Goal: Information Seeking & Learning: Learn about a topic

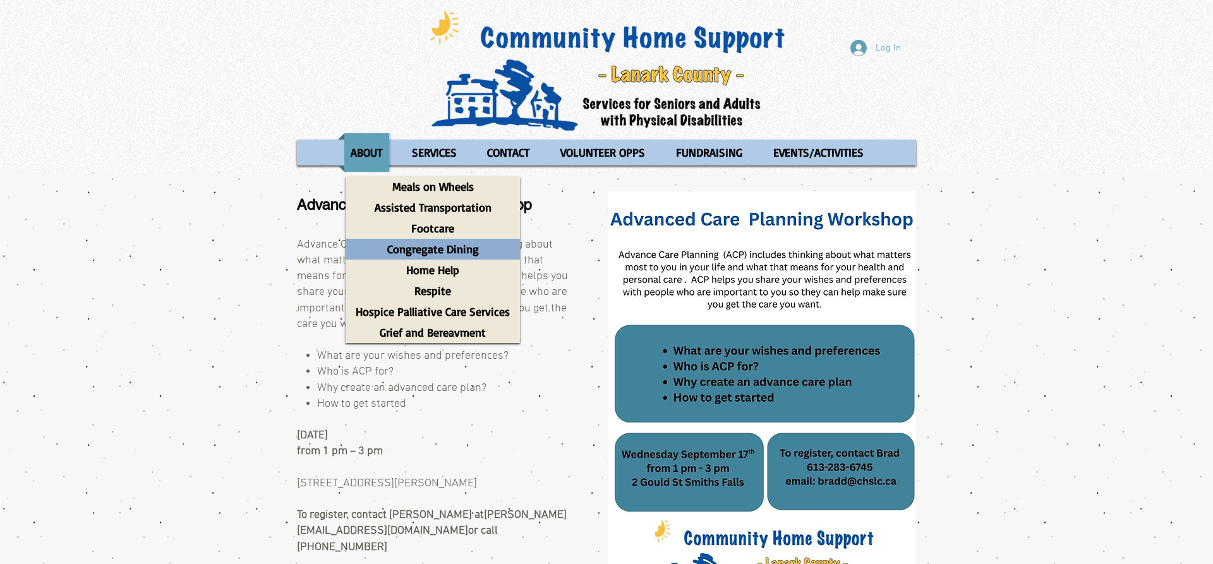
click at [431, 251] on p "Congregate Dining" at bounding box center [432, 249] width 103 height 21
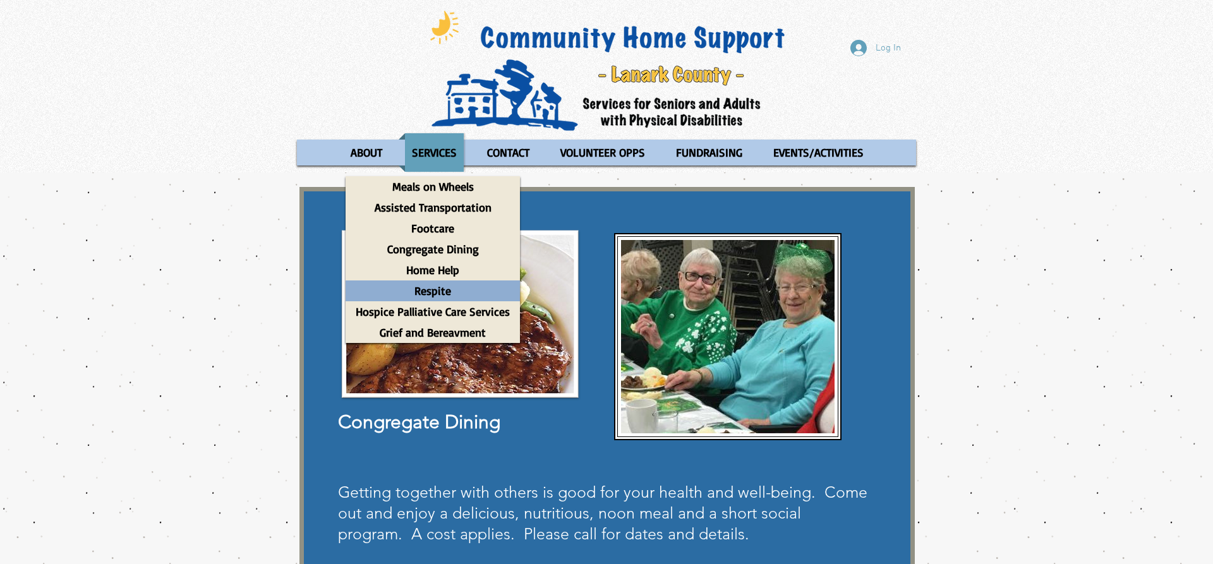
click at [433, 294] on p "Respite" at bounding box center [433, 290] width 48 height 21
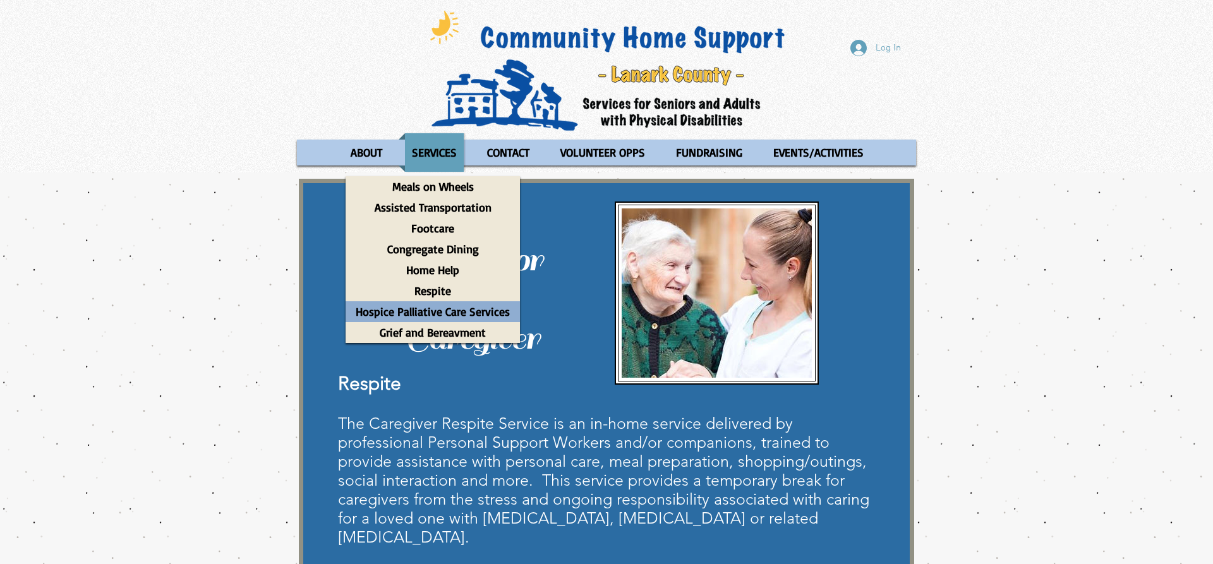
click at [447, 313] on p "Hospice Palliative Care Services" at bounding box center [432, 311] width 165 height 21
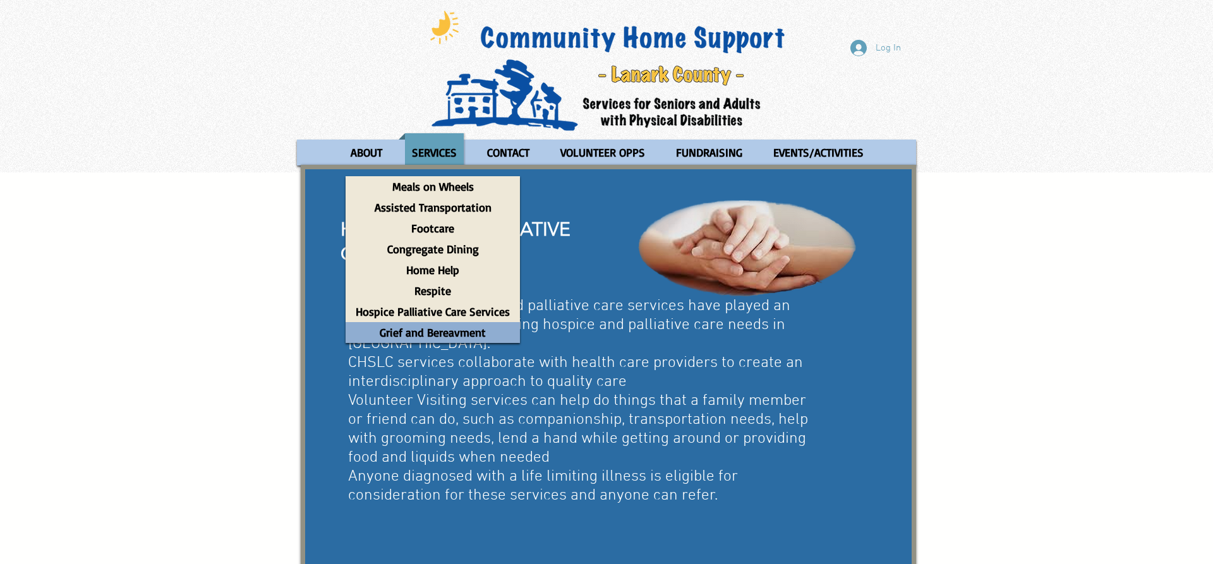
click at [453, 335] on p "Grief and Bereavment" at bounding box center [432, 332] width 117 height 21
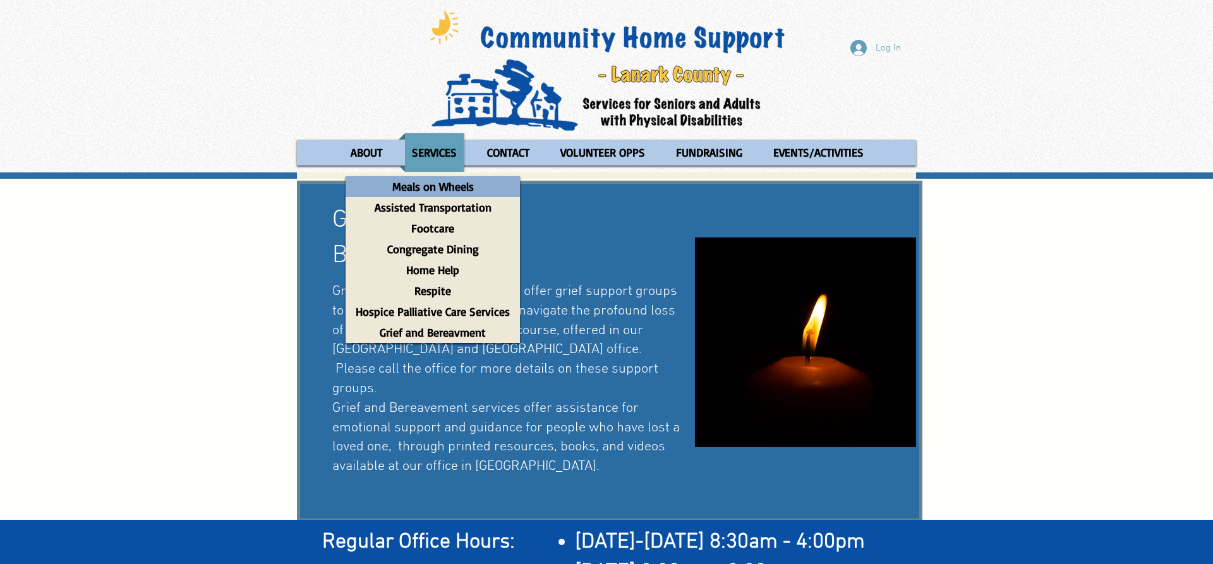
click at [439, 187] on p "Meals on Wheels" at bounding box center [433, 186] width 93 height 21
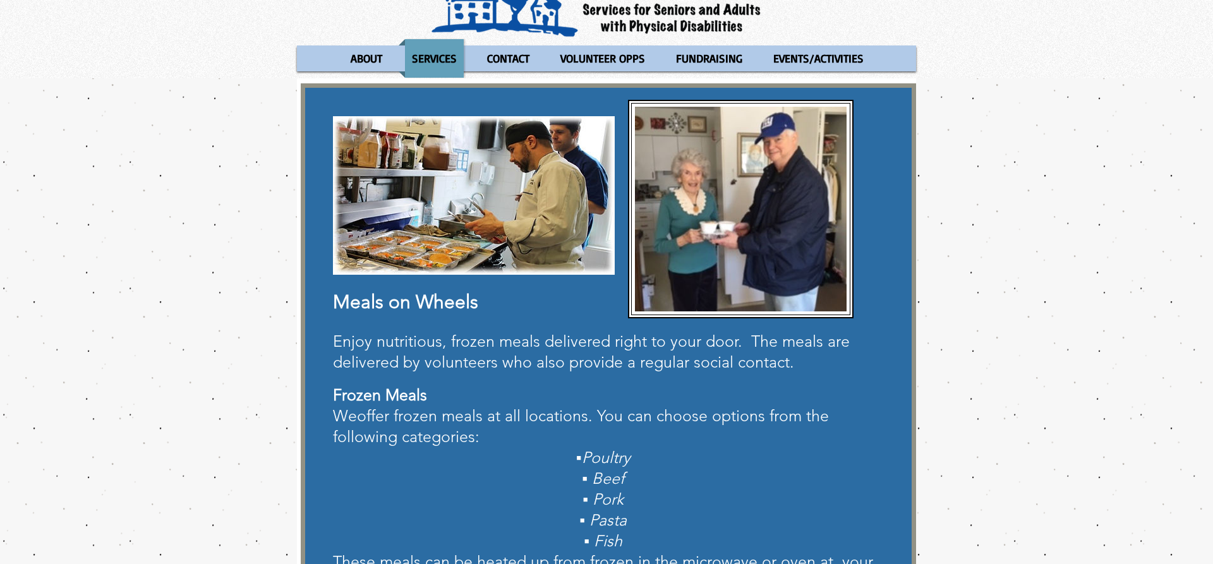
scroll to position [64, 0]
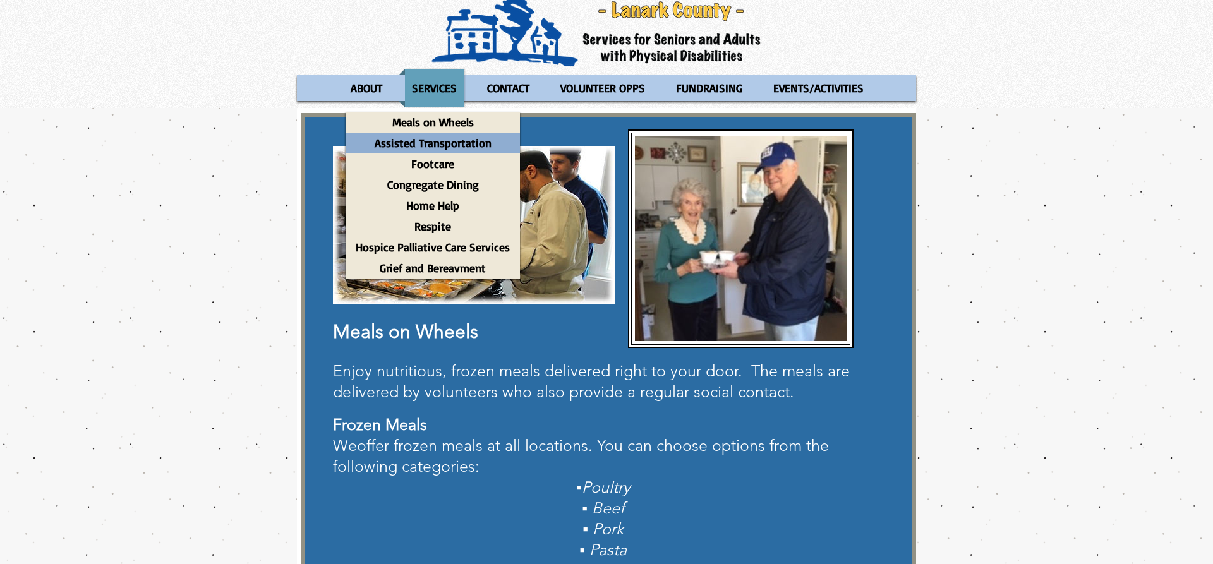
click at [434, 143] on p "Assisted Transportation" at bounding box center [433, 143] width 128 height 21
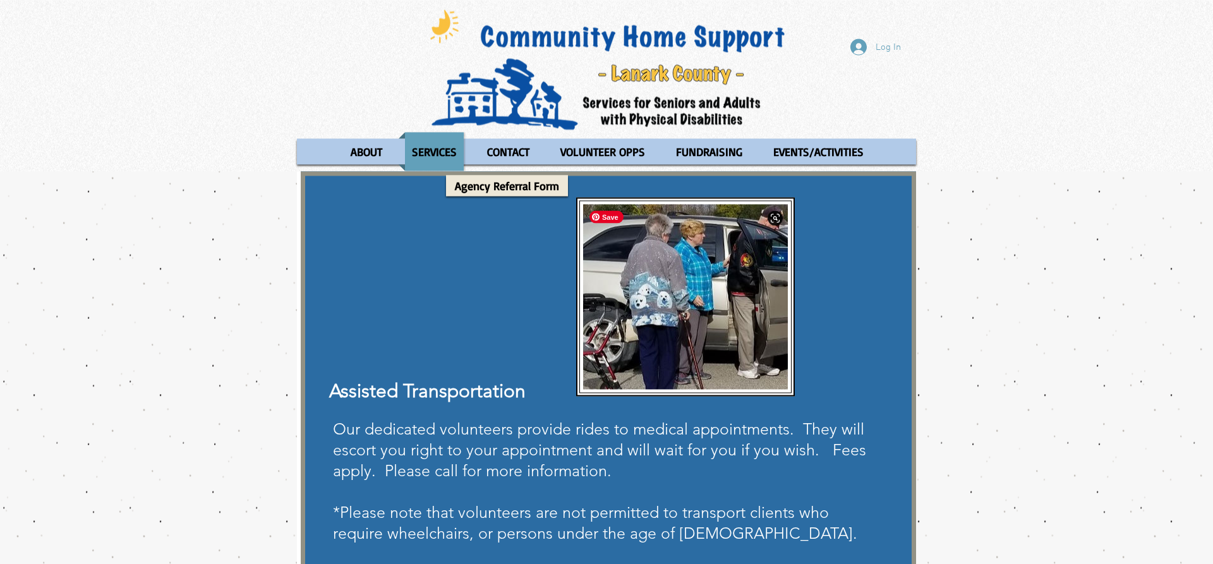
scroll to position [129, 0]
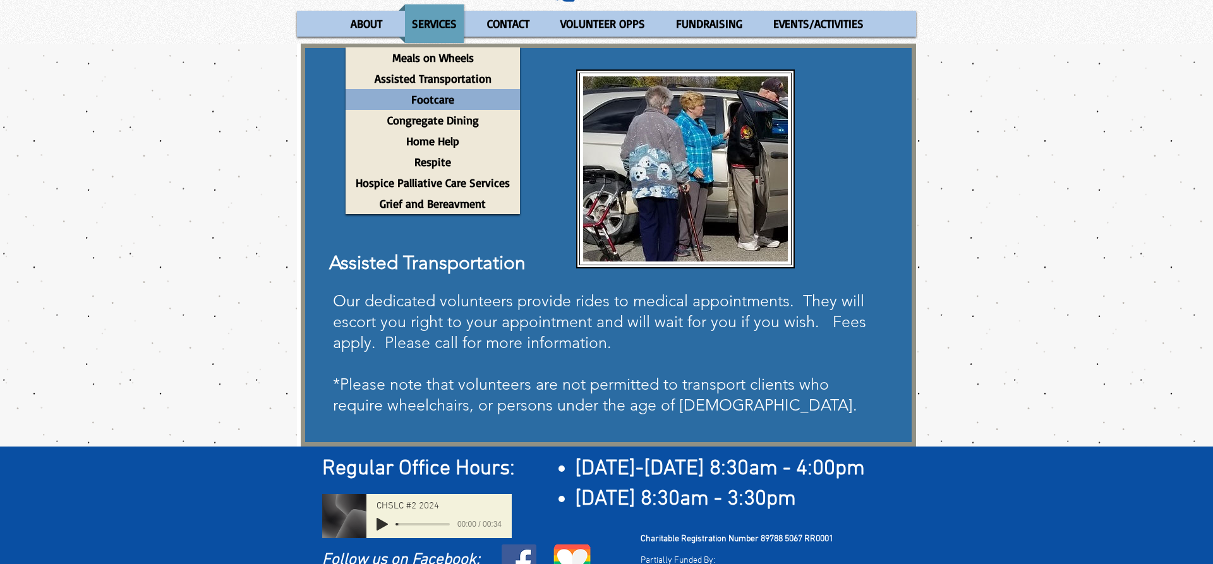
click at [434, 97] on p "Footcare" at bounding box center [432, 99] width 54 height 21
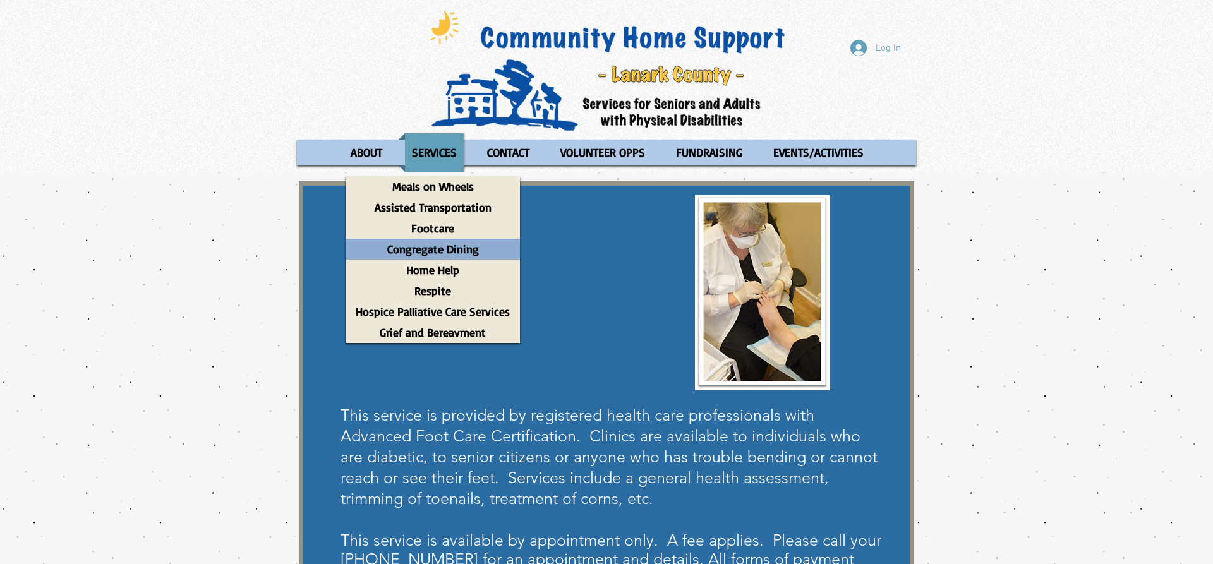
click at [438, 249] on p "Congregate Dining" at bounding box center [432, 249] width 103 height 21
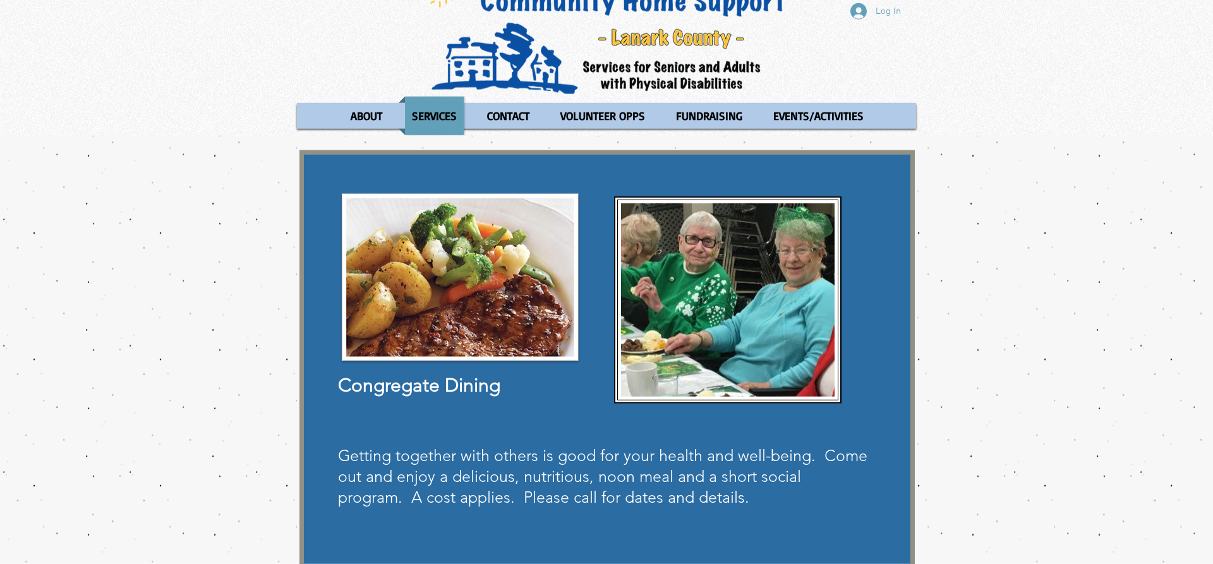
scroll to position [64, 0]
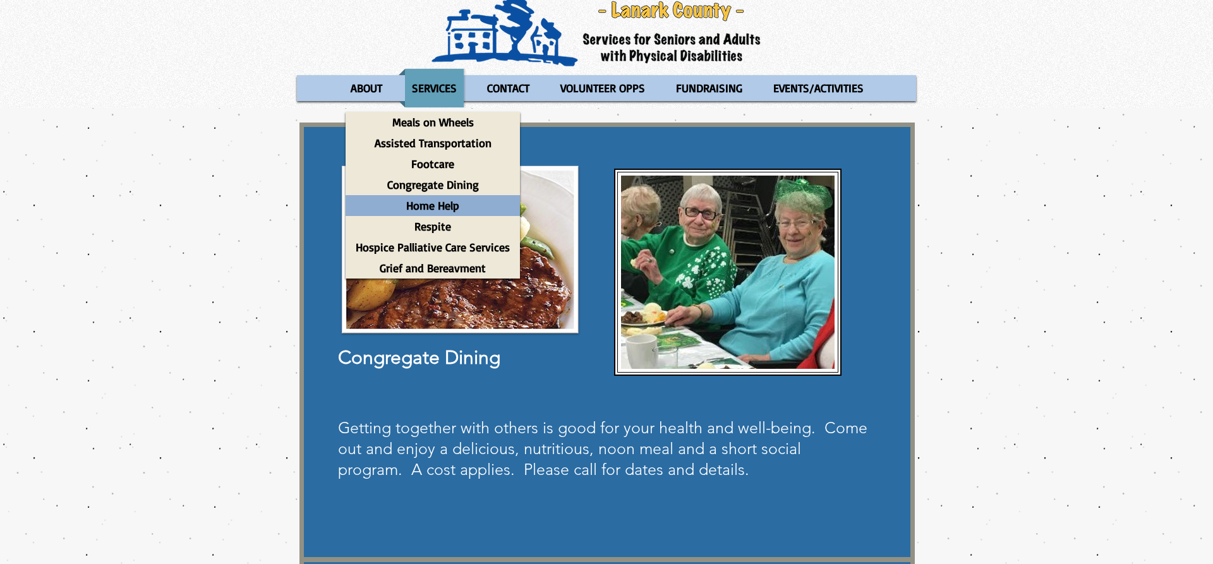
click at [439, 200] on p "Home Help" at bounding box center [432, 205] width 64 height 21
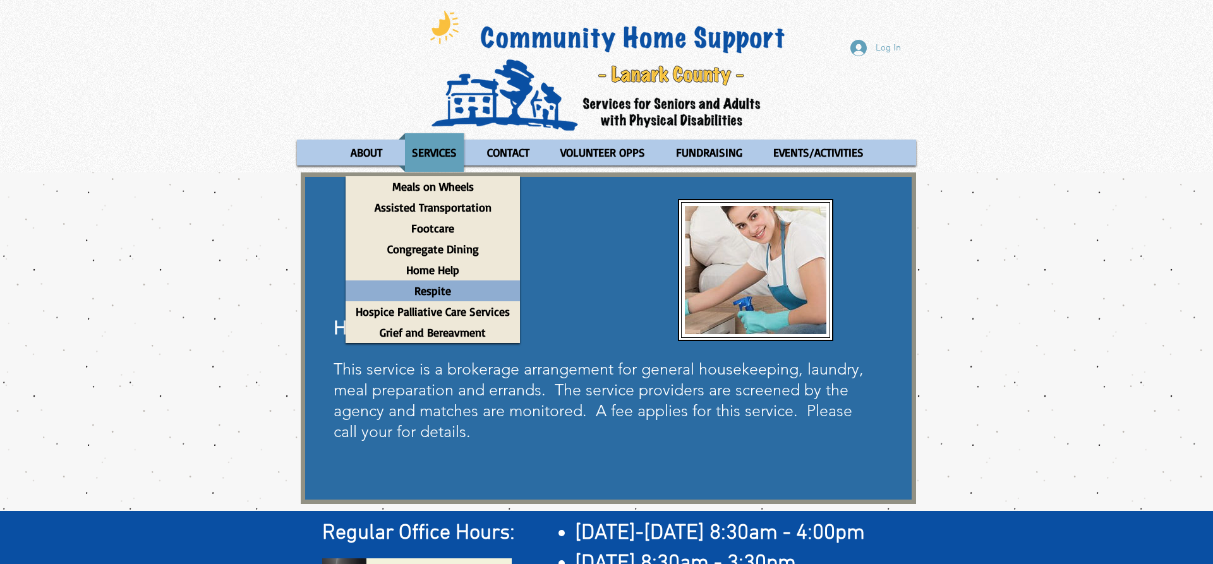
click at [432, 292] on p "Respite" at bounding box center [433, 290] width 48 height 21
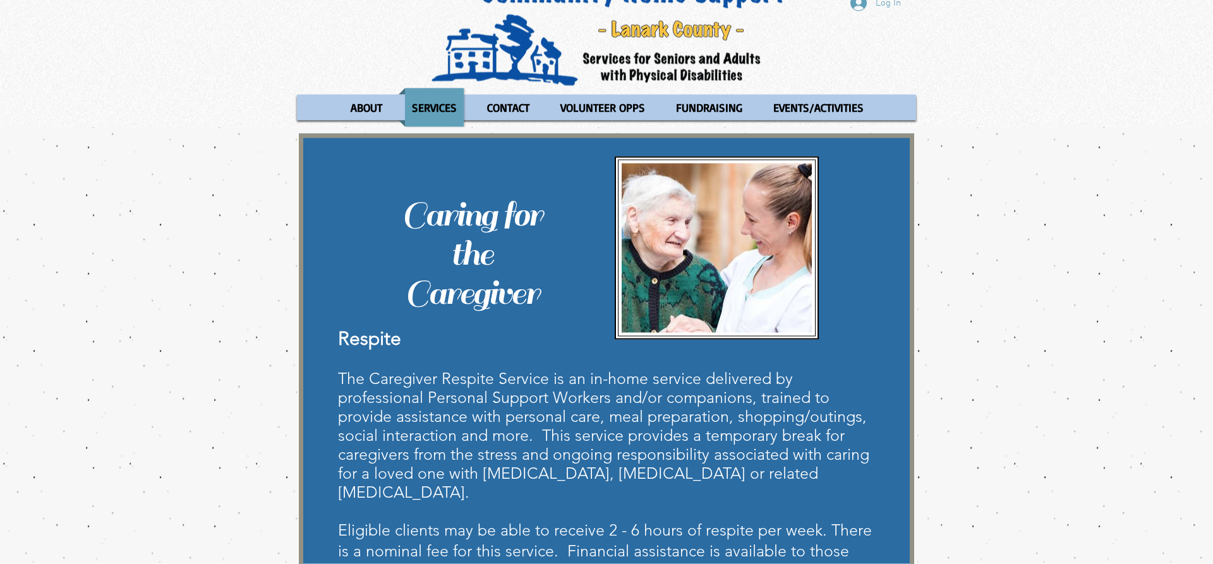
scroll to position [64, 0]
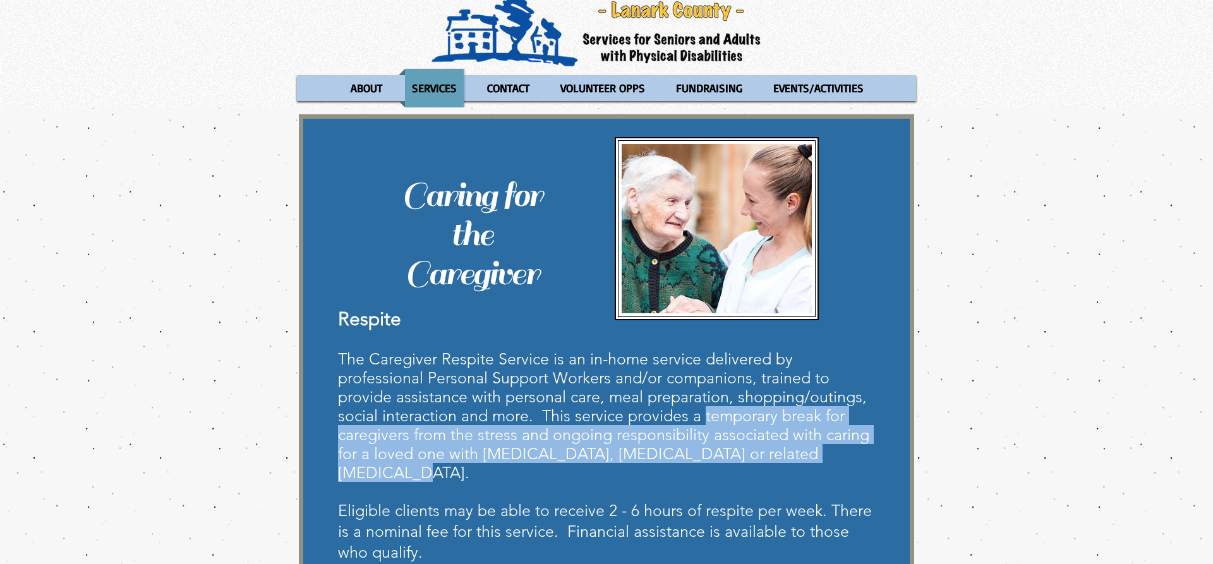
drag, startPoint x: 702, startPoint y: 414, endPoint x: 859, endPoint y: 452, distance: 161.8
click at [859, 452] on span "The Caregiver Respite Service is an in-home service delivered by professional P…" at bounding box center [603, 415] width 531 height 133
copy span "temporary break for caregivers from the stress and ongoing responsibility assoc…"
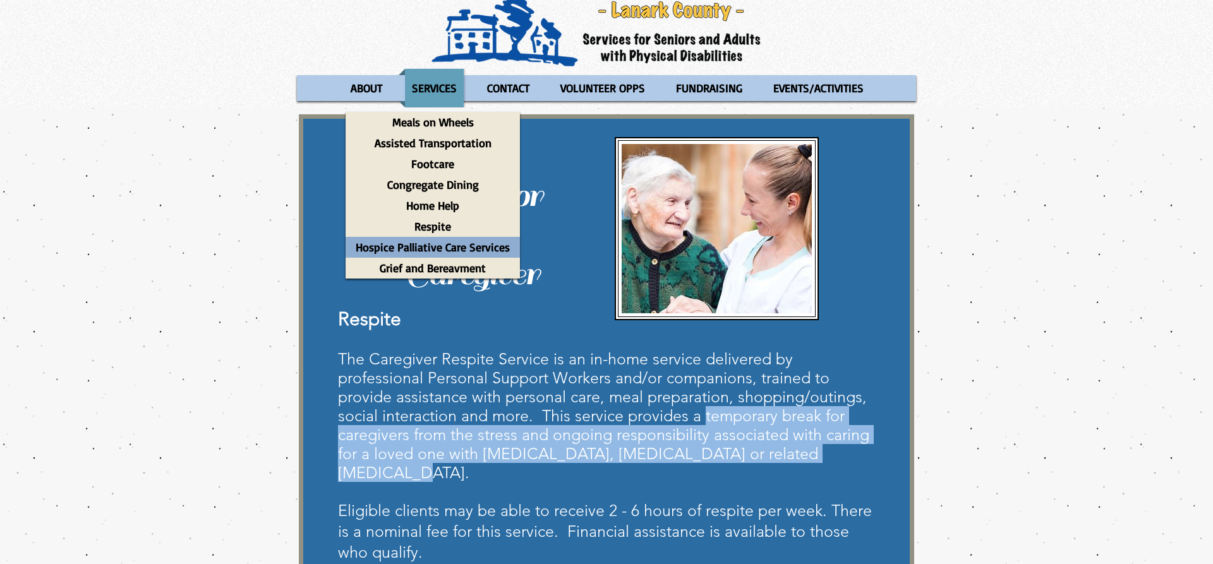
click at [434, 248] on p "Hospice Palliative Care Services" at bounding box center [432, 247] width 165 height 21
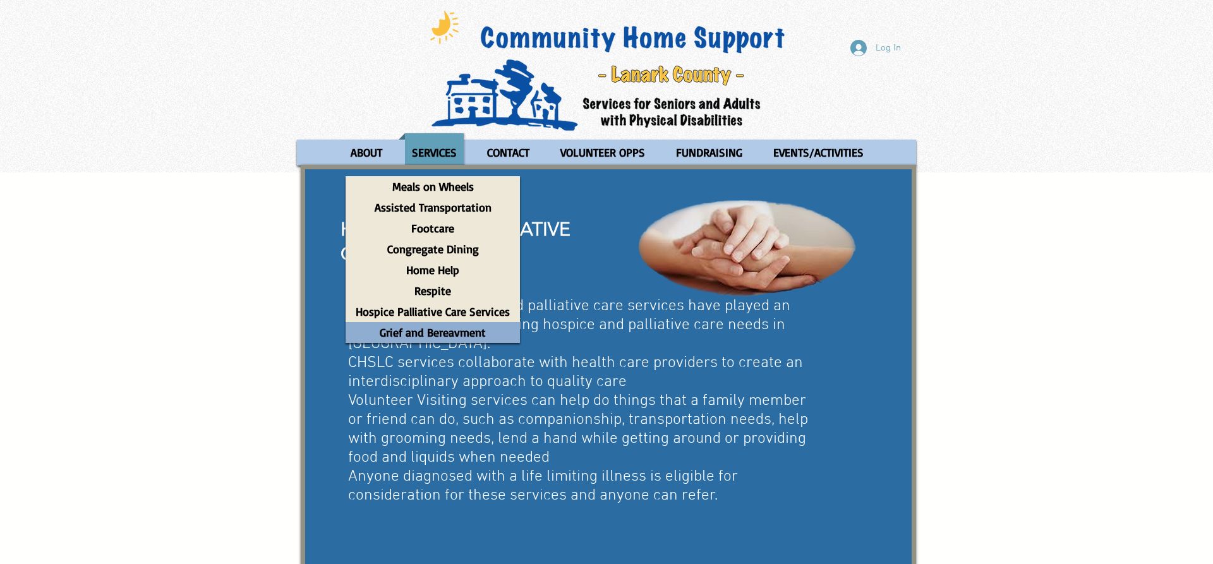
click at [444, 331] on p "Grief and Bereavment" at bounding box center [432, 332] width 117 height 21
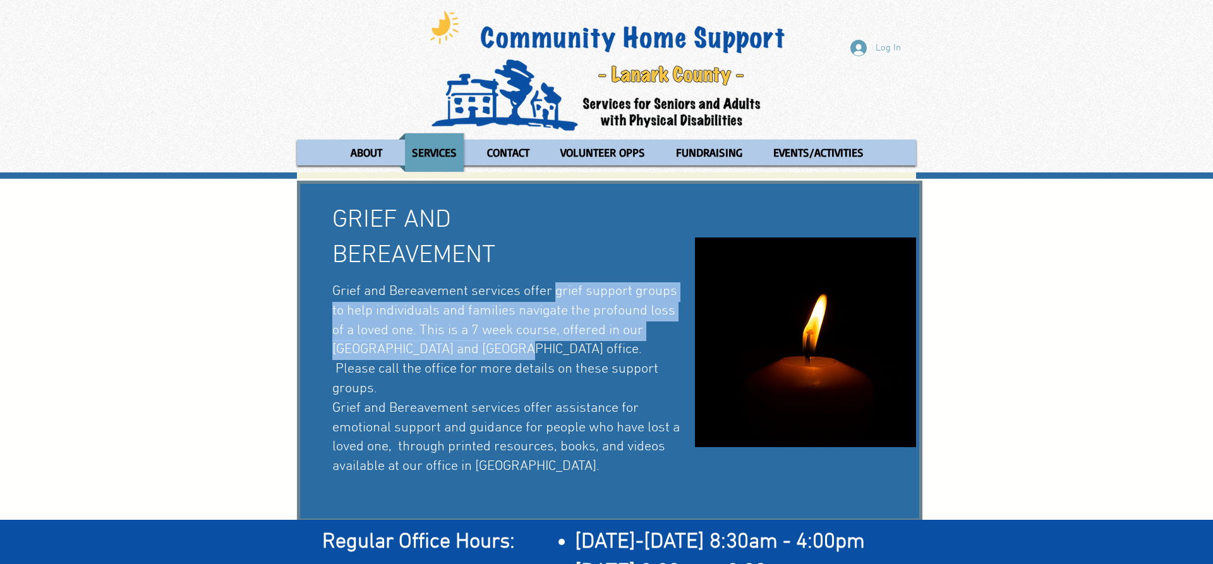
drag, startPoint x: 557, startPoint y: 291, endPoint x: 468, endPoint y: 352, distance: 108.5
click at [468, 352] on span "Grief and Bereavement services offer grief support groups to help individuals a…" at bounding box center [505, 379] width 347 height 192
copy span "grief support groups to help individuals and families navigate the profound los…"
click at [582, 289] on span "Grief and Bereavement services offer grief support groups to help individuals a…" at bounding box center [505, 379] width 347 height 192
